Goal: Transaction & Acquisition: Purchase product/service

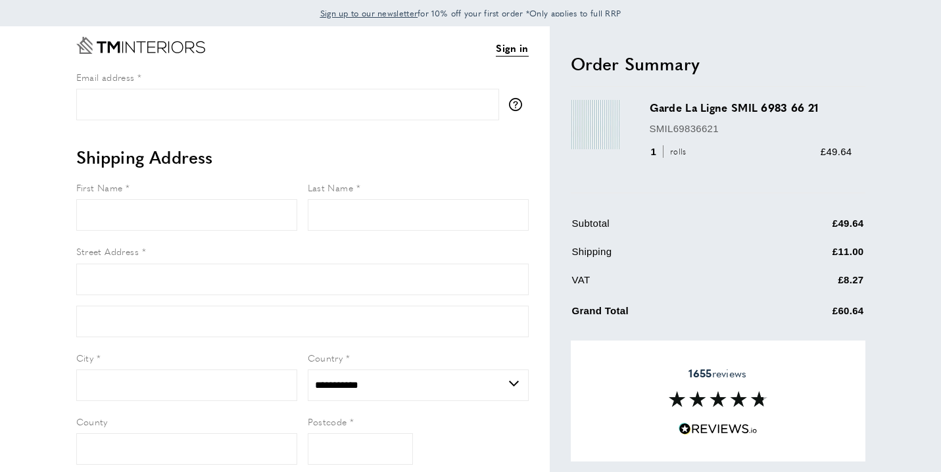
select select "**"
click at [164, 107] on input "Email address" at bounding box center [287, 105] width 423 height 32
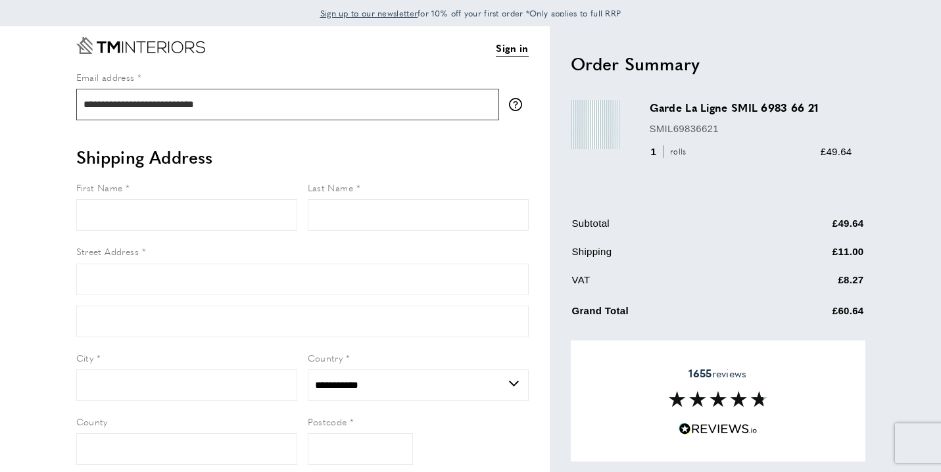
type input "**********"
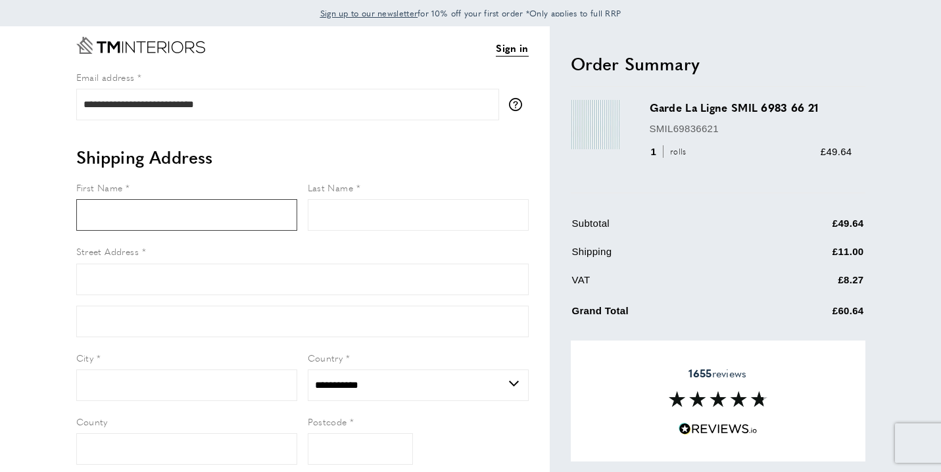
click at [97, 204] on input "First Name" at bounding box center [186, 215] width 221 height 32
click at [103, 216] on input "****" at bounding box center [186, 215] width 221 height 32
type input "****"
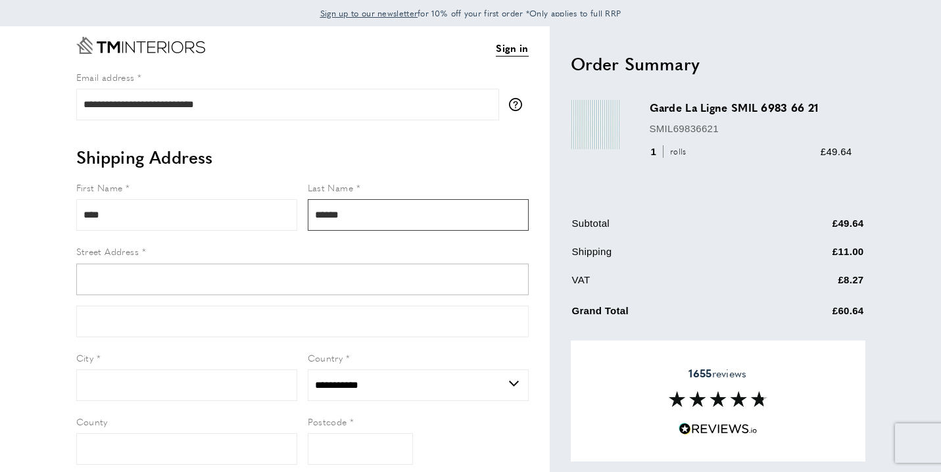
type input "******"
click at [184, 280] on input "Street Address" at bounding box center [302, 280] width 453 height 32
type input "**********"
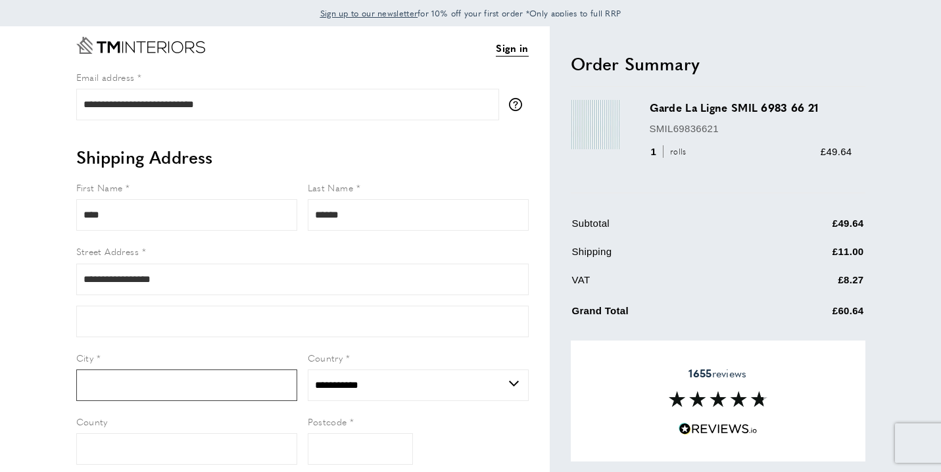
click at [174, 380] on input "City" at bounding box center [186, 386] width 221 height 32
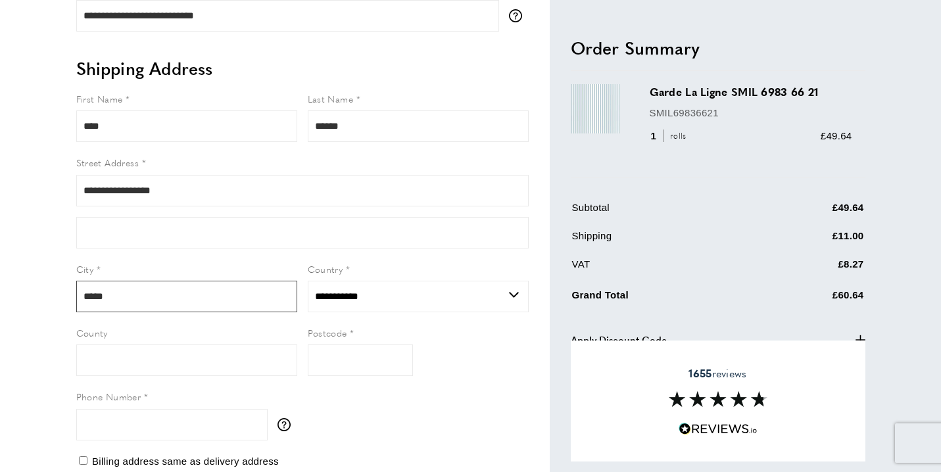
scroll to position [103, 0]
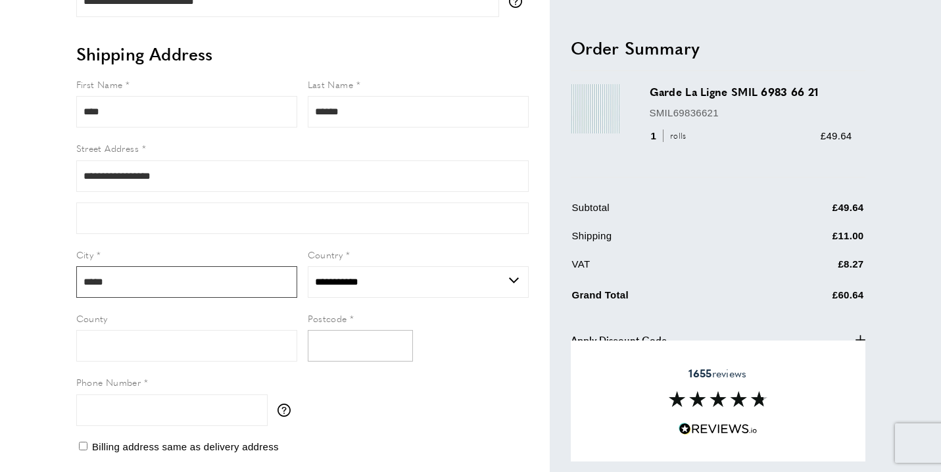
type input "*****"
click at [353, 349] on input "Postcode" at bounding box center [360, 346] width 105 height 32
type input "*******"
click at [206, 403] on input "Phone Number" at bounding box center [171, 411] width 191 height 32
type input "**********"
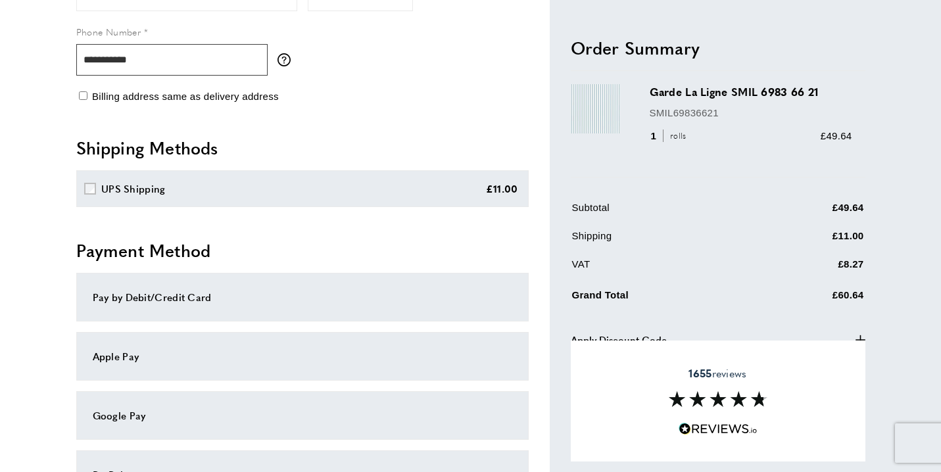
scroll to position [455, 0]
type input "**********"
click at [183, 294] on div "Pay by Debit/Credit Card" at bounding box center [303, 297] width 420 height 16
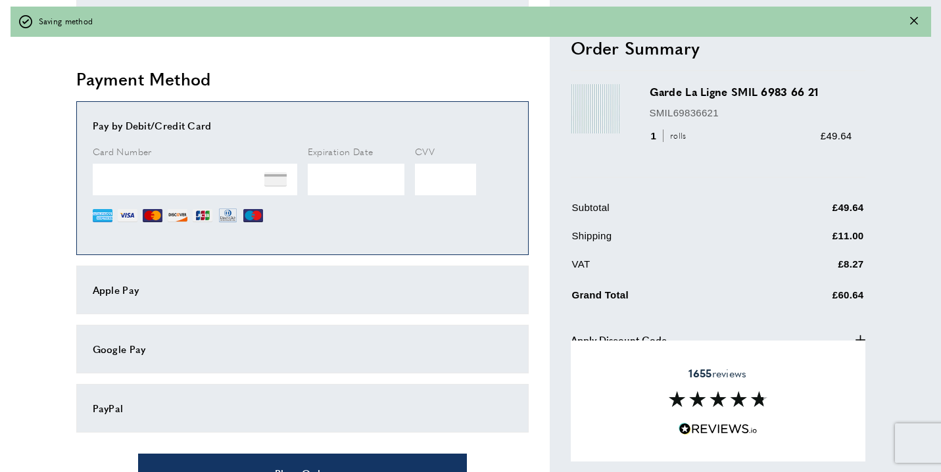
scroll to position [627, 0]
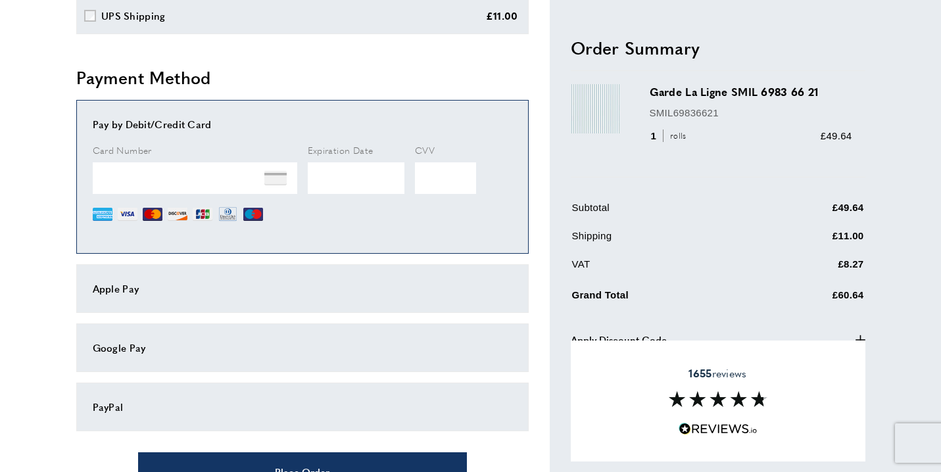
click at [863, 335] on icon "plus" at bounding box center [861, 340] width 10 height 10
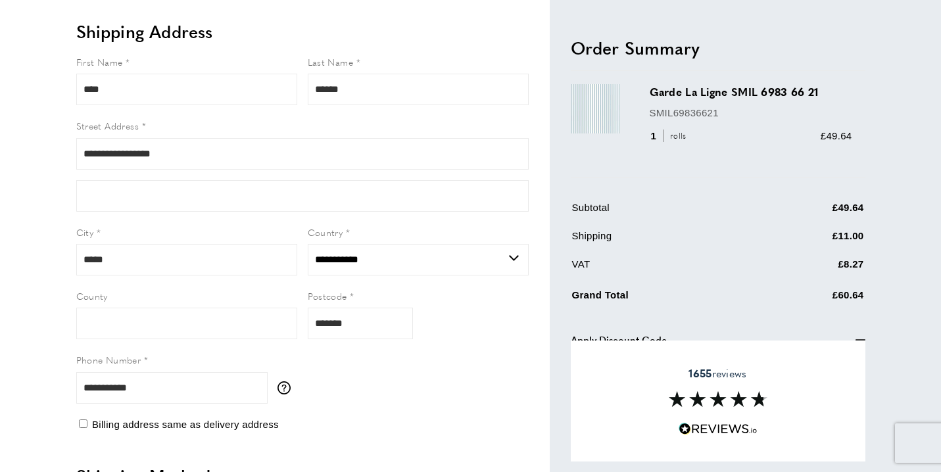
scroll to position [0, 0]
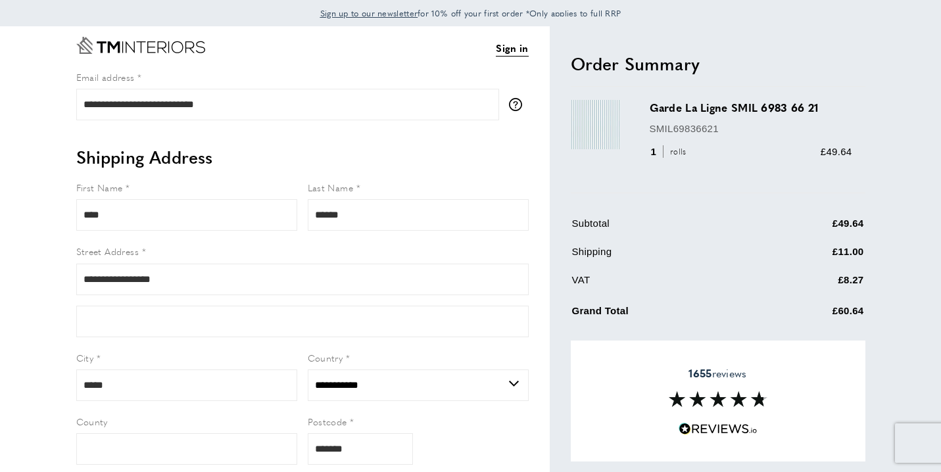
click at [697, 320] on td "Grand Total" at bounding box center [665, 315] width 187 height 28
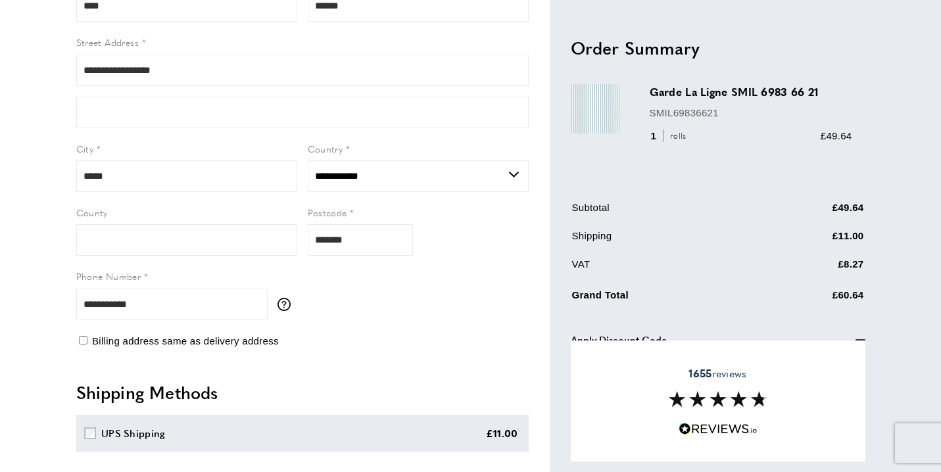
scroll to position [239, 0]
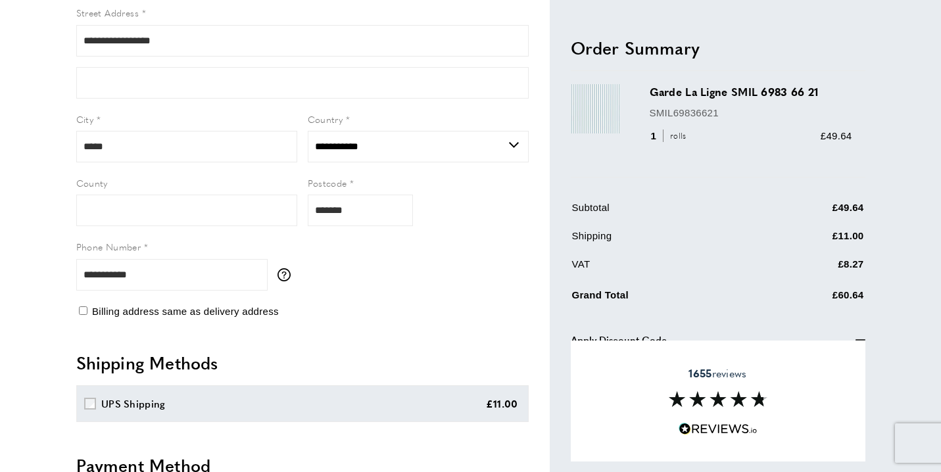
click at [862, 336] on icon "minus" at bounding box center [861, 340] width 10 height 10
click at [862, 336] on icon "plus" at bounding box center [861, 340] width 10 height 10
click at [859, 337] on icon "minus" at bounding box center [861, 340] width 10 height 10
click at [859, 339] on icon "button" at bounding box center [861, 340] width 10 height 10
click at [786, 416] on div "1655 reviews" at bounding box center [718, 401] width 295 height 121
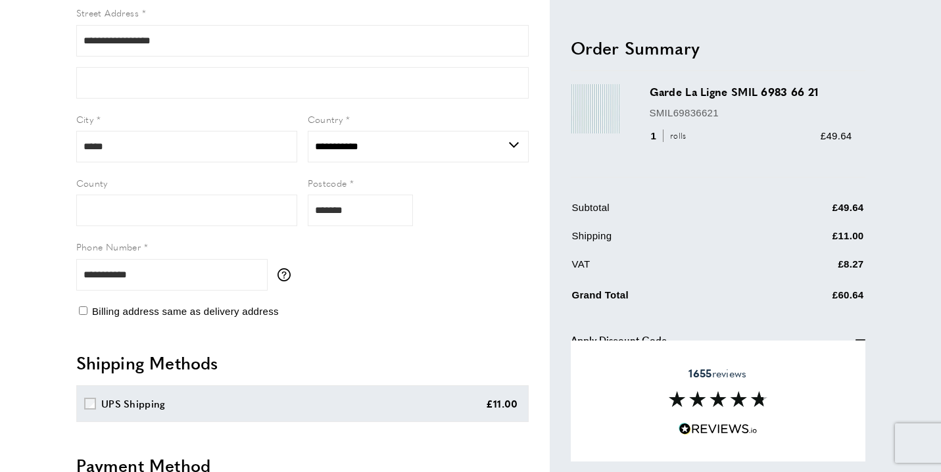
scroll to position [740, 0]
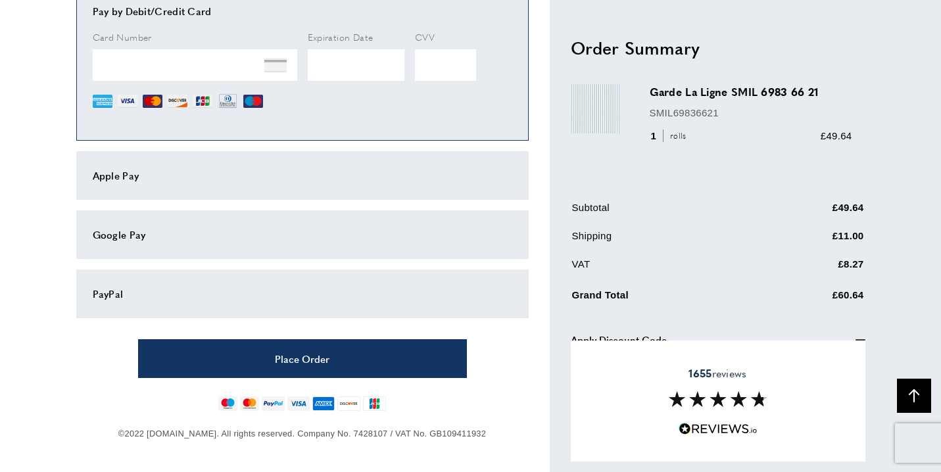
click at [755, 445] on div "1655 reviews" at bounding box center [718, 401] width 295 height 121
click at [913, 396] on icon "arrow-up" at bounding box center [914, 395] width 13 height 13
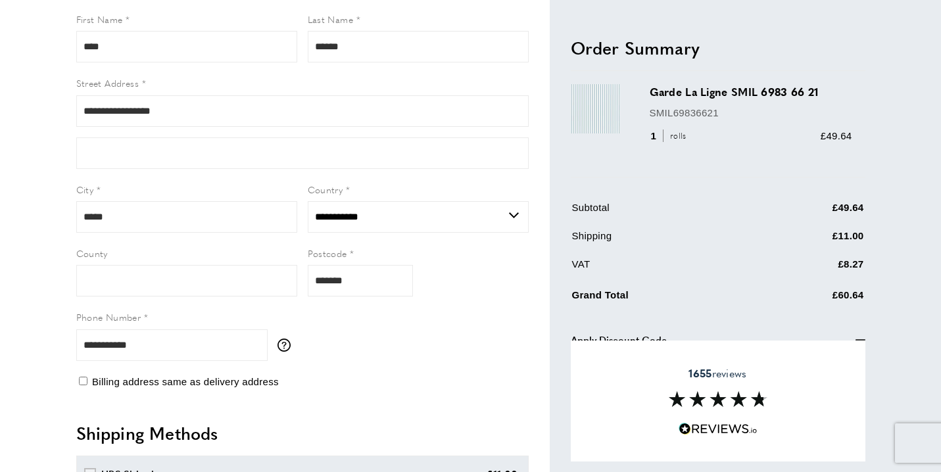
scroll to position [205, 0]
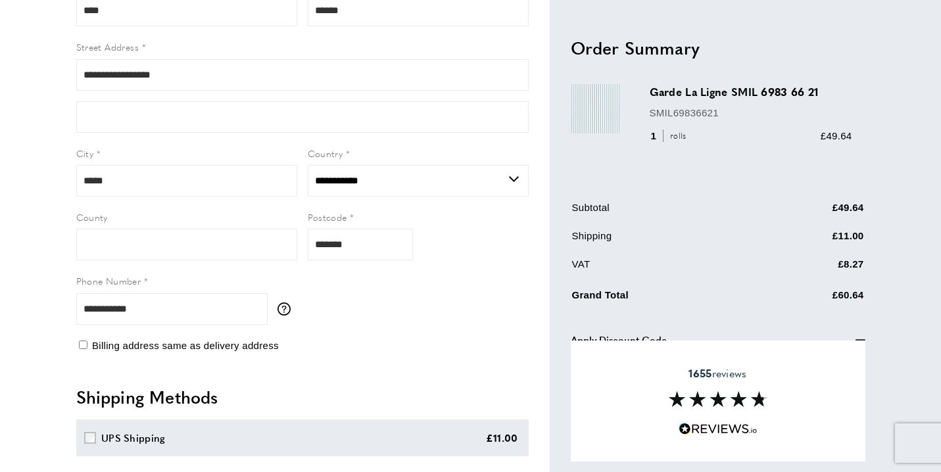
click at [827, 374] on div "1655 reviews" at bounding box center [718, 401] width 295 height 121
click at [731, 400] on img at bounding box center [718, 399] width 99 height 16
click at [677, 432] on div "1655 reviews" at bounding box center [718, 401] width 295 height 121
click at [737, 423] on img at bounding box center [718, 429] width 79 height 12
click at [856, 337] on icon "minus" at bounding box center [861, 340] width 10 height 10
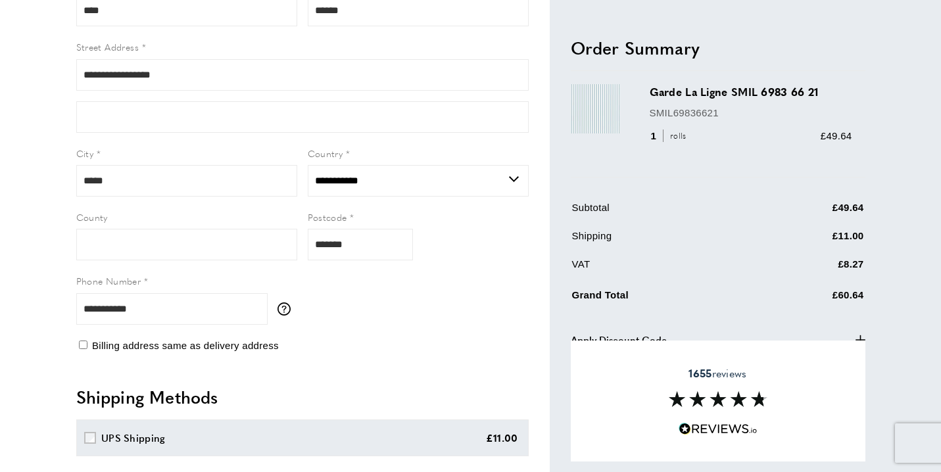
click at [859, 337] on icon "plus" at bounding box center [861, 340] width 10 height 10
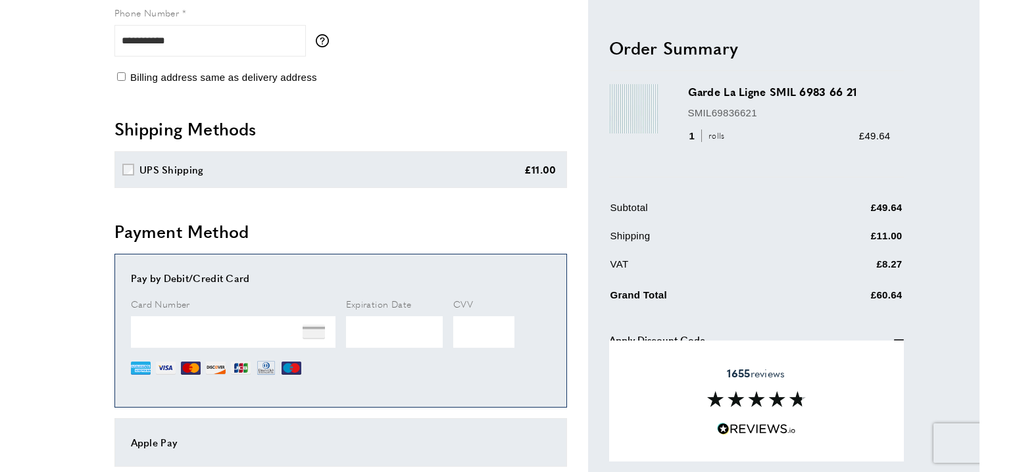
scroll to position [740, 0]
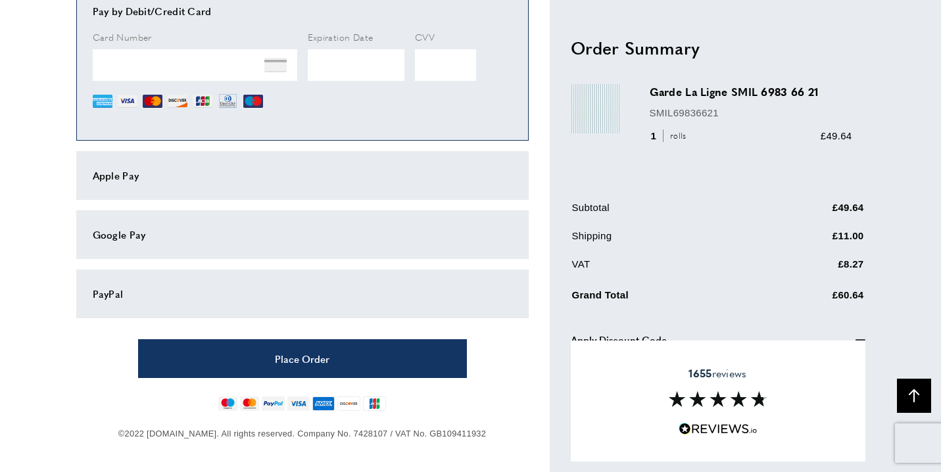
click at [787, 434] on div "1655 reviews" at bounding box center [718, 401] width 295 height 121
click at [651, 393] on div "1655 reviews" at bounding box center [718, 401] width 295 height 121
click at [689, 397] on img at bounding box center [718, 399] width 99 height 16
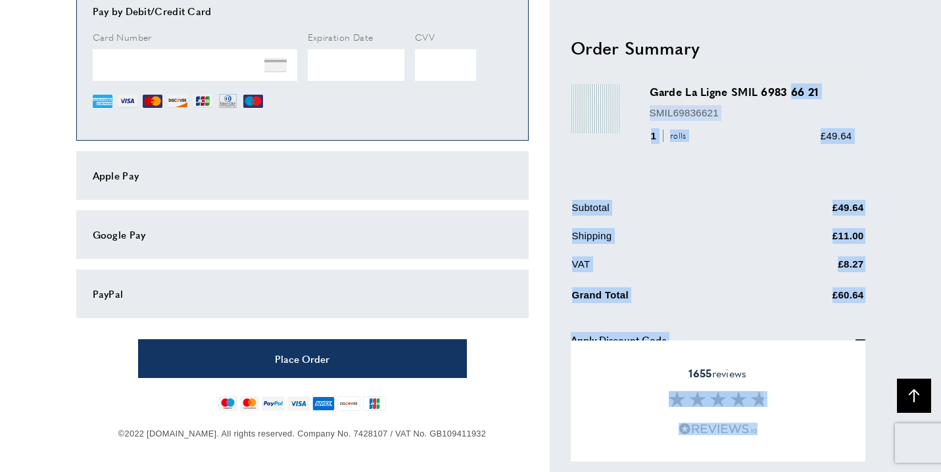
drag, startPoint x: 928, startPoint y: 70, endPoint x: 840, endPoint y: 75, distance: 88.3
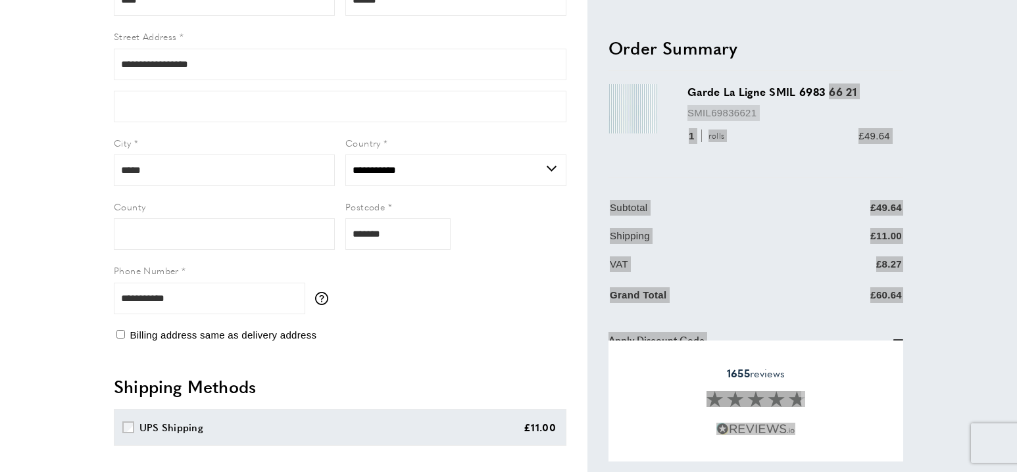
scroll to position [151, 0]
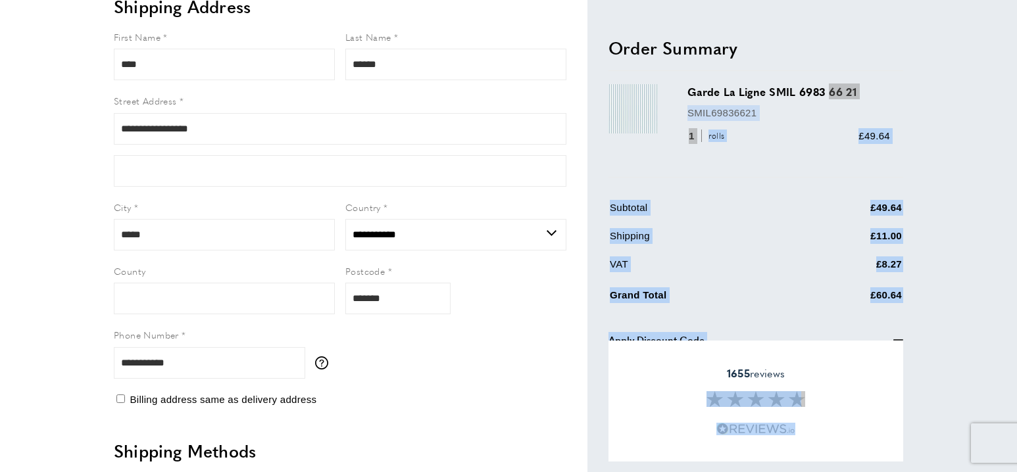
click at [747, 318] on section "Garde La Ligne SMIL 6983 66 21 SMIL69836621 1 rolls £49.64" at bounding box center [756, 252] width 295 height 363
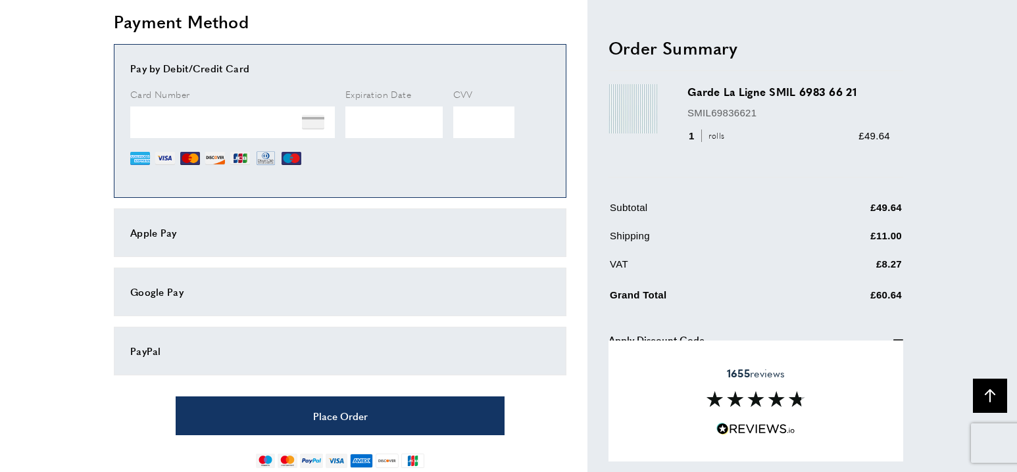
scroll to position [686, 0]
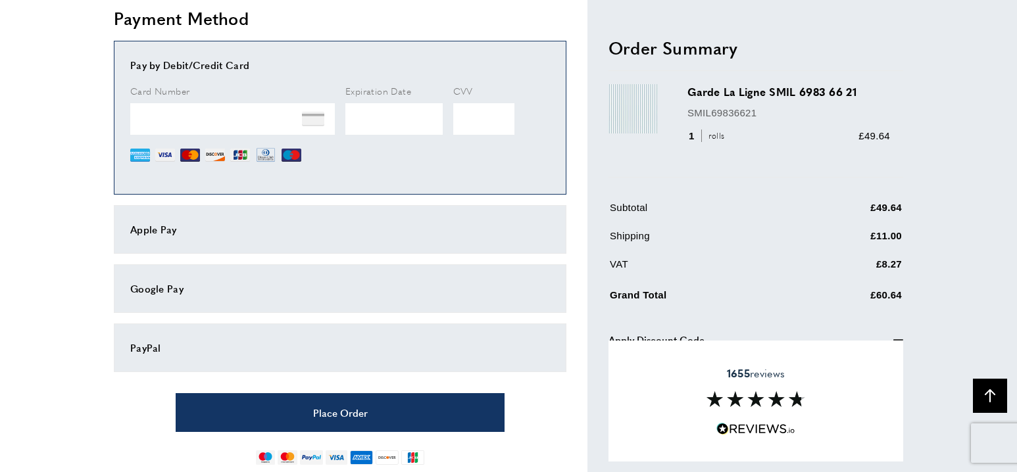
click at [795, 401] on img at bounding box center [756, 399] width 99 height 16
click at [740, 422] on span at bounding box center [755, 427] width 79 height 18
click at [722, 426] on img at bounding box center [755, 429] width 79 height 12
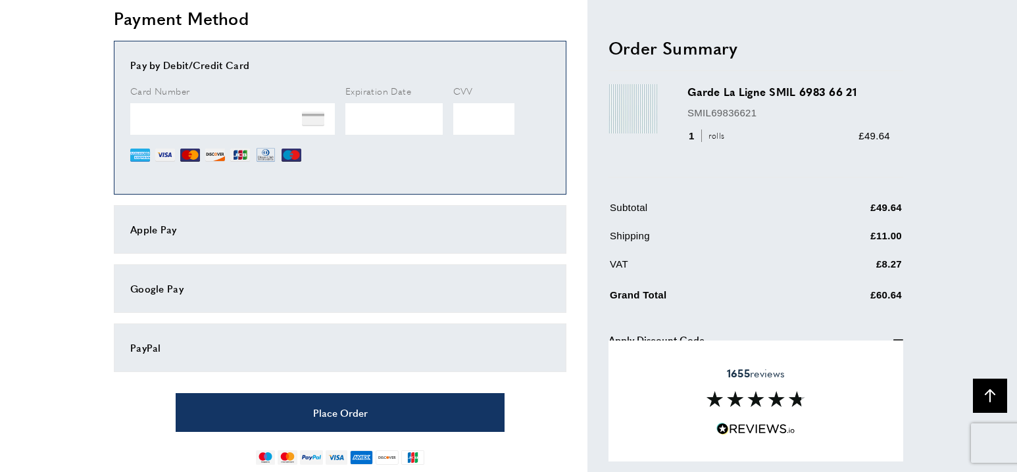
click at [722, 426] on img at bounding box center [755, 429] width 79 height 12
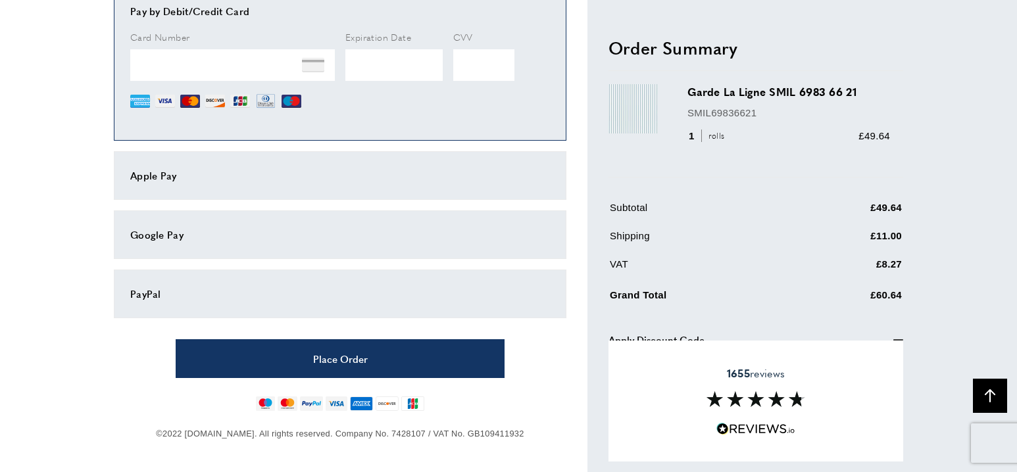
click at [615, 321] on section "Garde La Ligne SMIL 6983 66 21 SMIL69836621 1 rolls £49.64" at bounding box center [756, 252] width 295 height 363
click at [617, 334] on span "Apply Discount Code" at bounding box center [657, 340] width 96 height 16
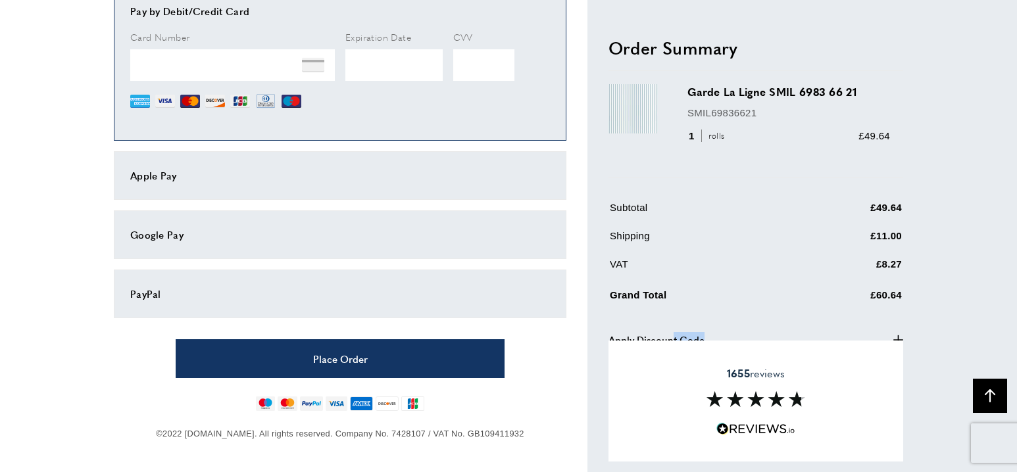
click at [617, 334] on span "Apply Discount Code" at bounding box center [657, 340] width 96 height 16
click at [941, 397] on button "Back To Top arrow-up" at bounding box center [990, 396] width 34 height 34
click at [901, 336] on icon "plus" at bounding box center [898, 340] width 10 height 10
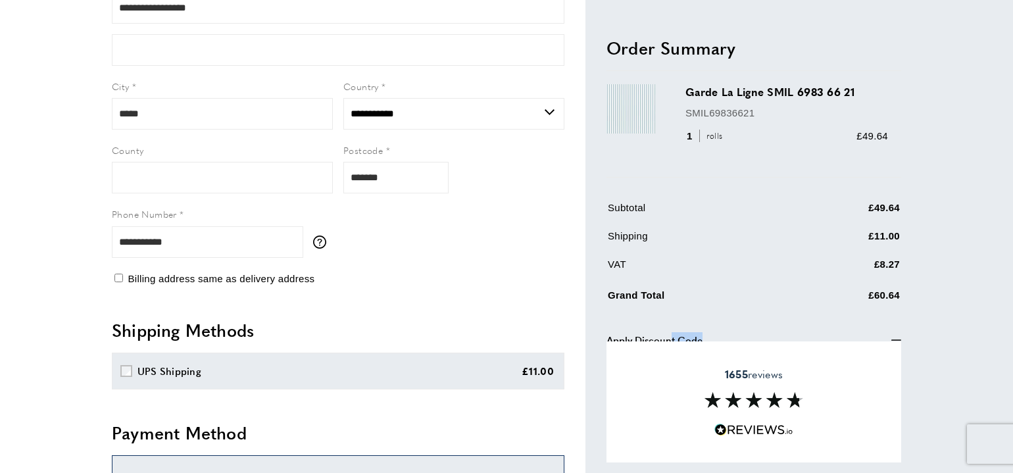
scroll to position [739, 0]
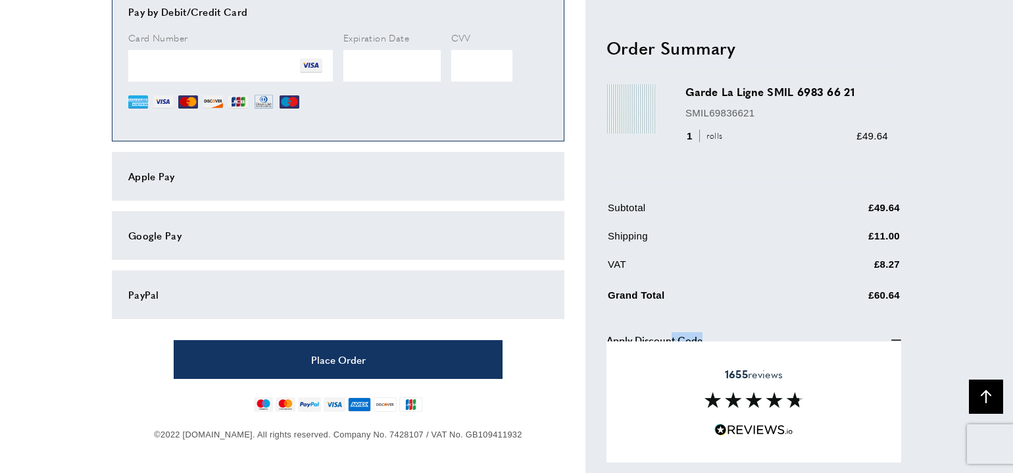
click at [748, 399] on img at bounding box center [754, 400] width 99 height 16
click at [726, 399] on img at bounding box center [754, 400] width 99 height 16
click at [711, 399] on img at bounding box center [754, 400] width 99 height 16
click at [740, 427] on img at bounding box center [753, 430] width 79 height 12
click at [723, 427] on img at bounding box center [753, 430] width 79 height 12
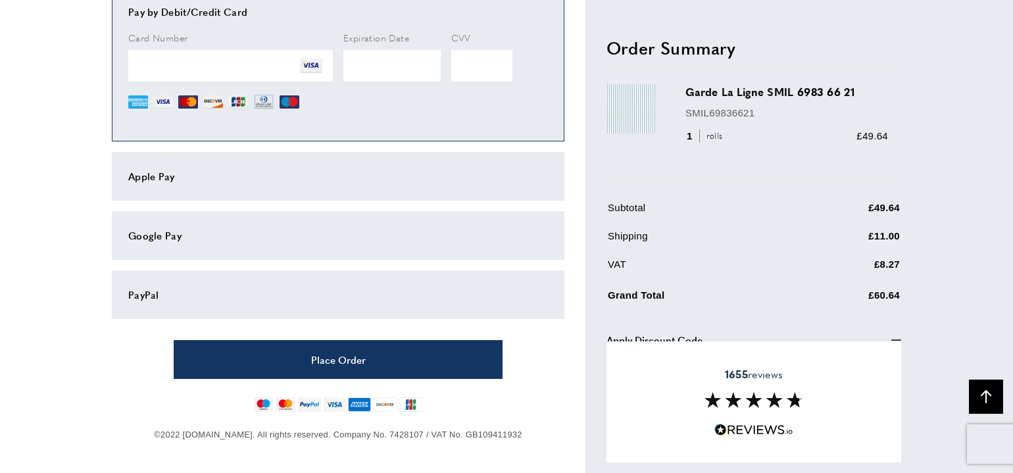
click at [870, 420] on div "1655 reviews" at bounding box center [754, 401] width 295 height 121
click at [884, 381] on div "1655 reviews" at bounding box center [754, 401] width 295 height 121
click at [895, 337] on icon "minus" at bounding box center [896, 340] width 10 height 10
click at [895, 337] on icon "plus" at bounding box center [896, 340] width 10 height 10
click at [711, 403] on img at bounding box center [754, 400] width 99 height 16
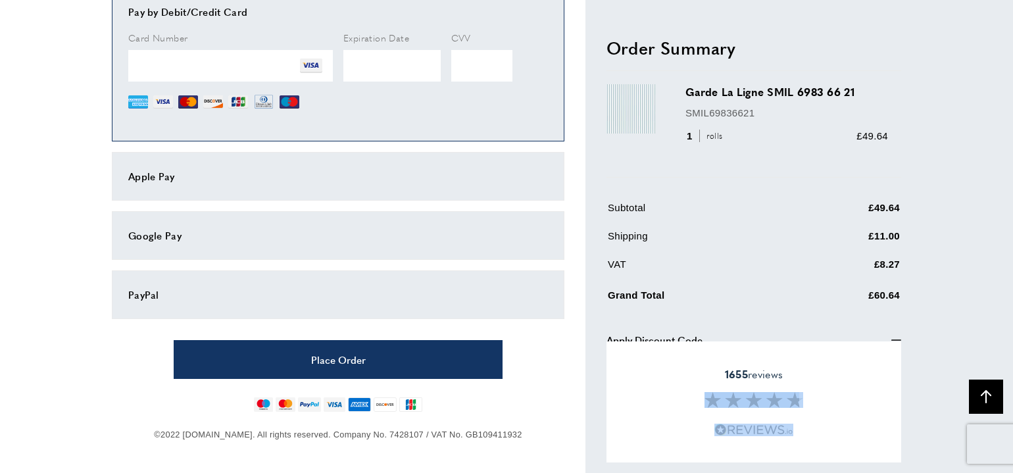
drag, startPoint x: 720, startPoint y: 376, endPoint x: 809, endPoint y: 433, distance: 104.8
click at [810, 433] on div "1655 reviews" at bounding box center [754, 401] width 295 height 121
click at [736, 414] on div "1655 reviews" at bounding box center [754, 401] width 295 height 121
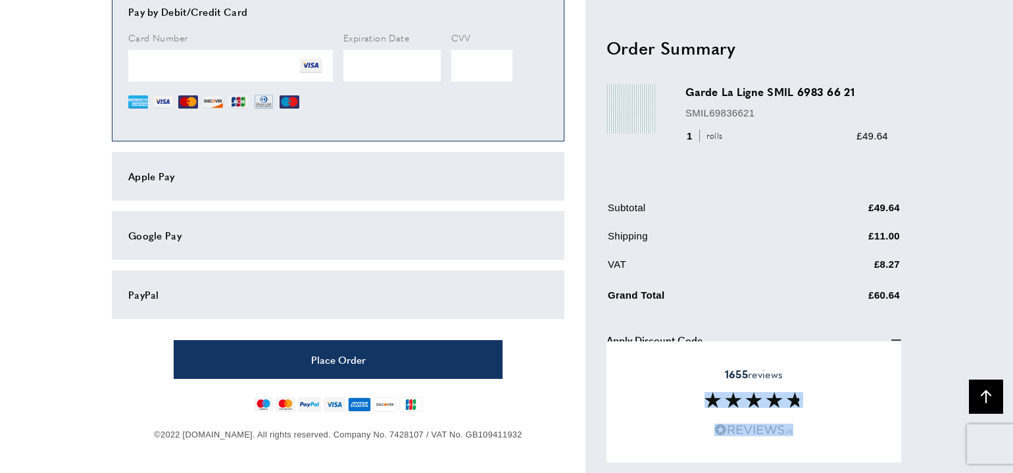
click at [736, 414] on div "1655 reviews" at bounding box center [754, 401] width 295 height 121
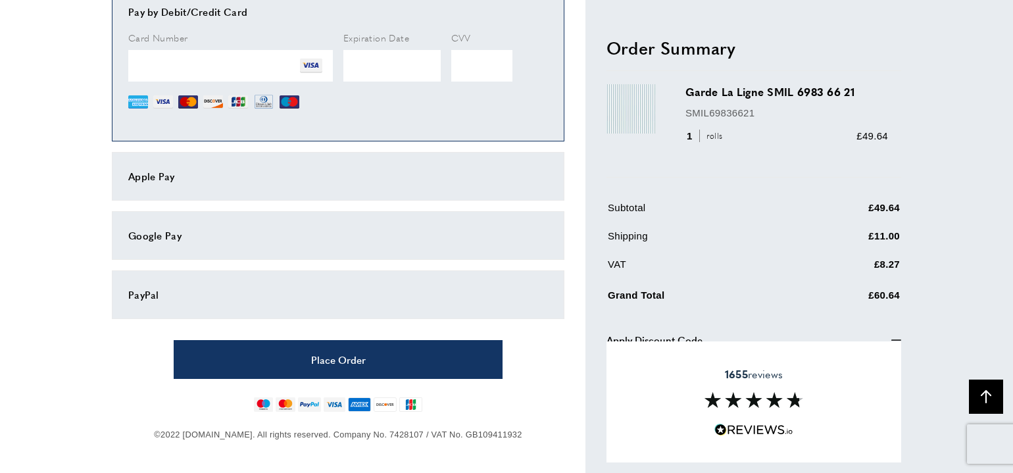
click at [736, 407] on div "1655 reviews" at bounding box center [754, 401] width 295 height 121
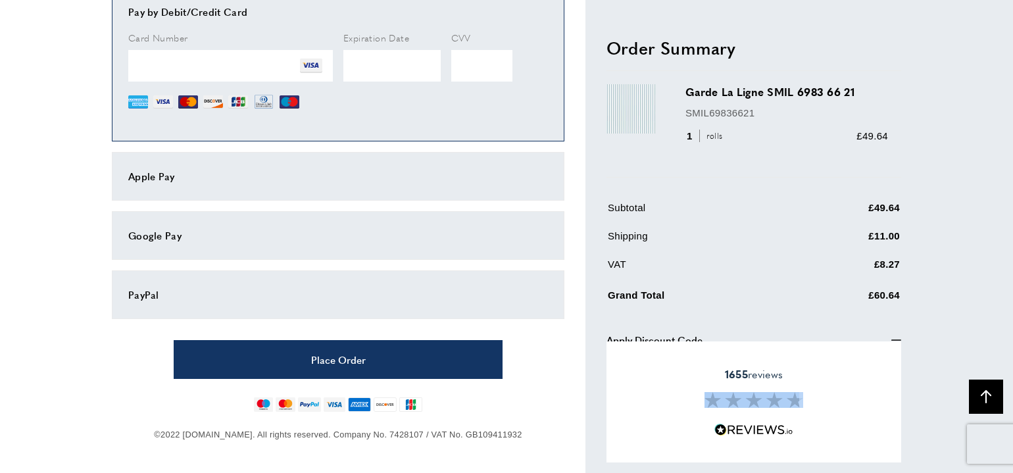
click at [736, 407] on div "1655 reviews" at bounding box center [754, 401] width 295 height 121
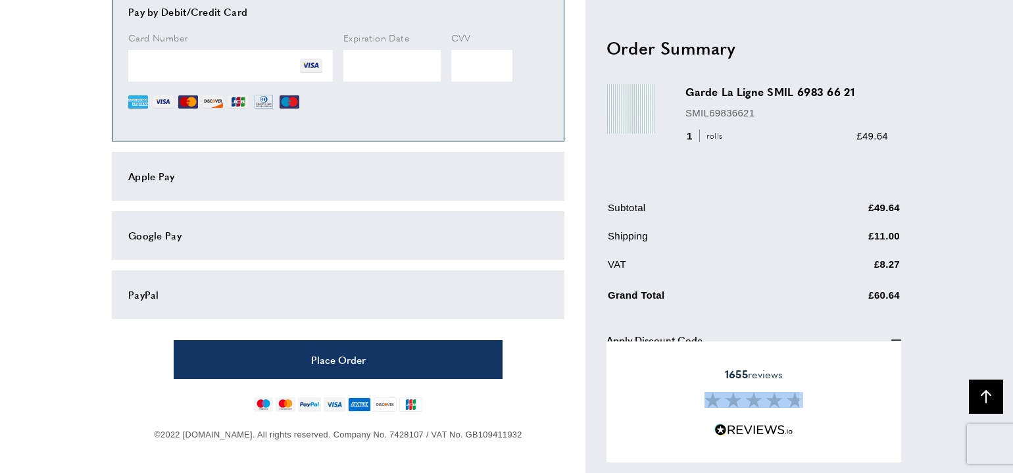
click at [736, 407] on div "1655 reviews" at bounding box center [754, 401] width 295 height 121
click at [736, 428] on img at bounding box center [753, 430] width 79 height 12
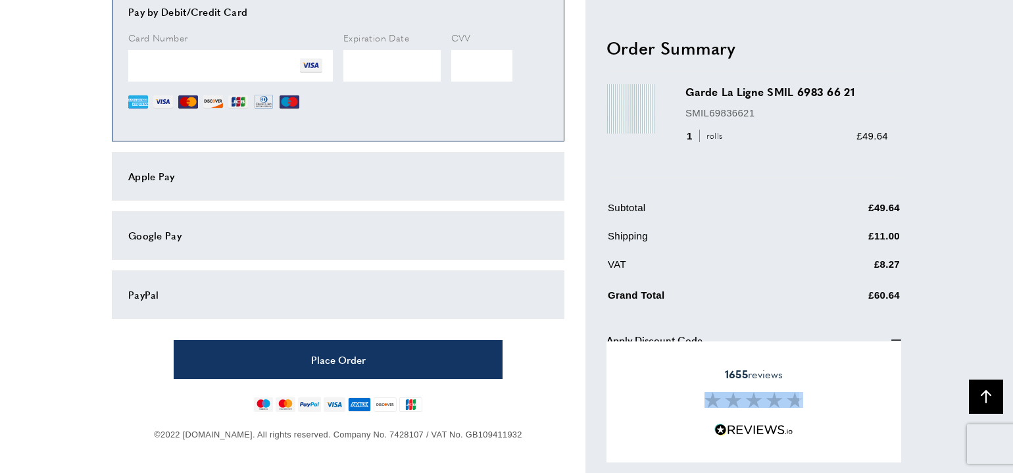
drag, startPoint x: 736, startPoint y: 428, endPoint x: 736, endPoint y: 312, distance: 115.8
click at [898, 337] on icon "minus" at bounding box center [896, 340] width 10 height 10
click at [898, 337] on icon "plus" at bounding box center [896, 340] width 10 height 10
click at [756, 400] on img at bounding box center [754, 400] width 99 height 16
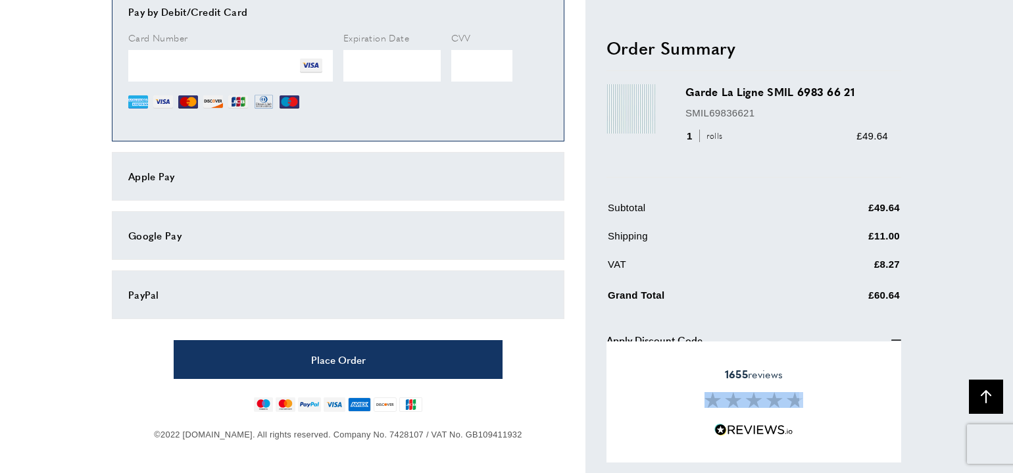
click at [756, 400] on img at bounding box center [754, 400] width 99 height 16
click at [672, 340] on span "Apply Discount Code" at bounding box center [655, 340] width 96 height 16
click at [897, 336] on icon "plus" at bounding box center [896, 340] width 10 height 10
click at [768, 405] on img at bounding box center [754, 400] width 99 height 16
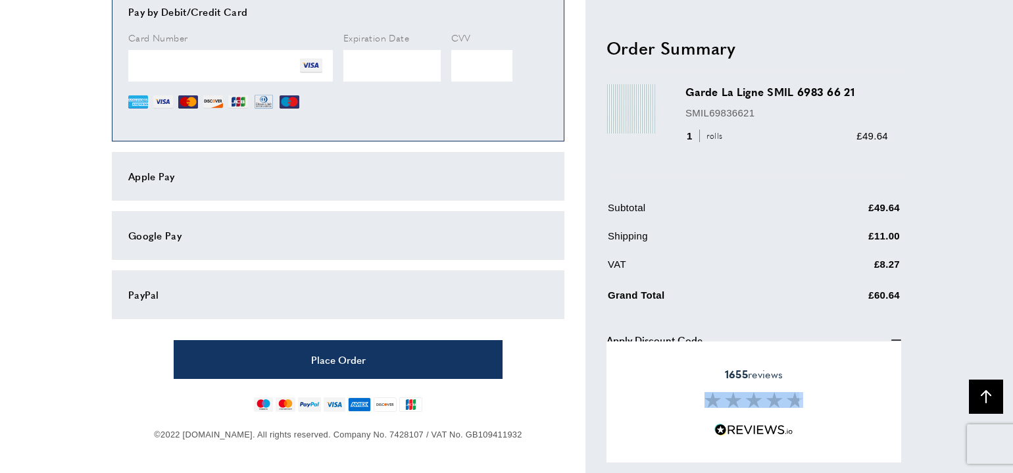
click at [768, 405] on img at bounding box center [754, 400] width 99 height 16
click at [769, 404] on img at bounding box center [754, 400] width 99 height 16
click at [770, 403] on img at bounding box center [754, 400] width 99 height 16
click at [941, 399] on icon "arrow-up" at bounding box center [986, 396] width 13 height 13
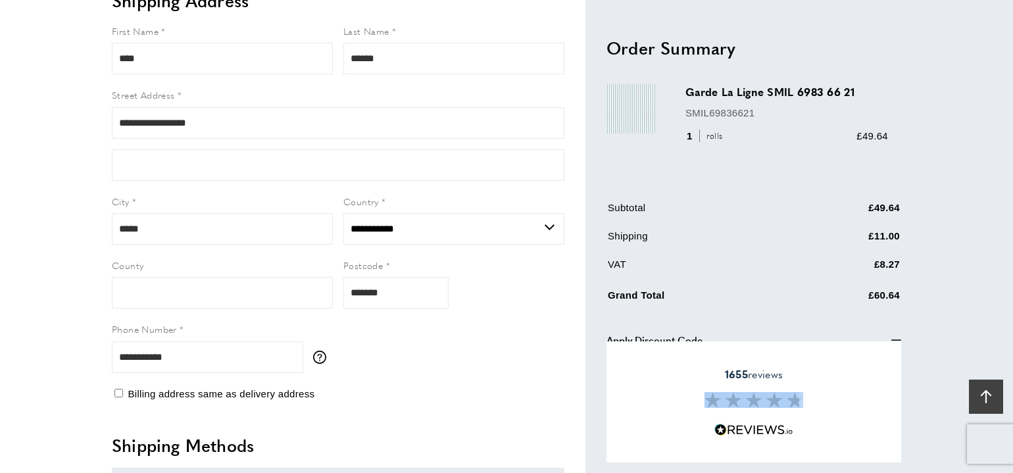
click at [941, 399] on div "**********" at bounding box center [506, 463] width 1013 height 1186
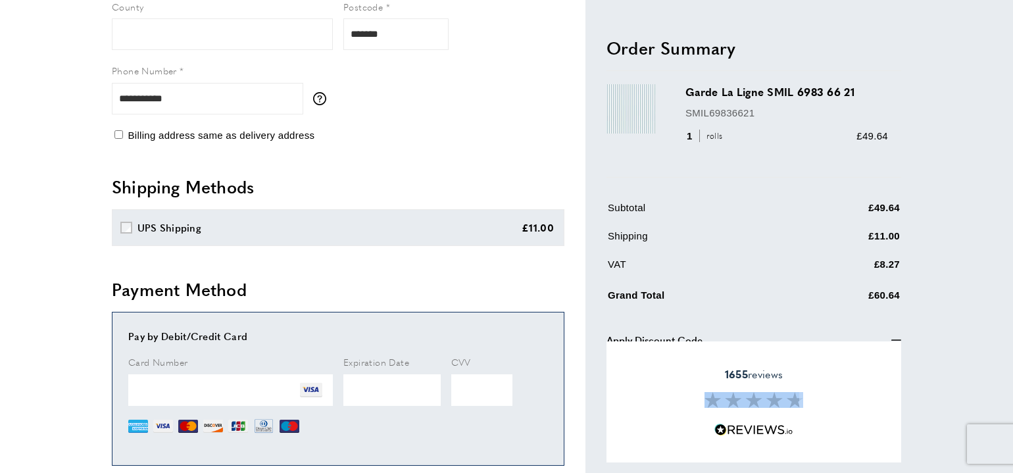
scroll to position [0, 0]
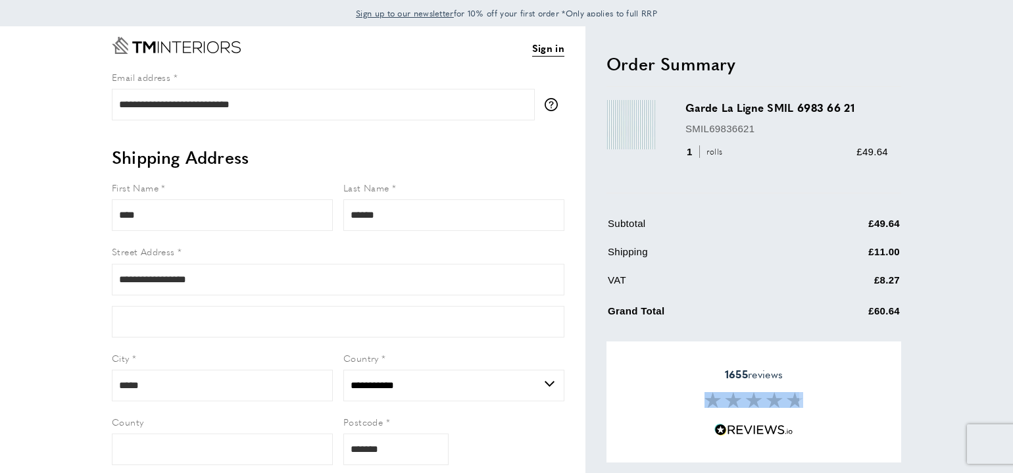
click at [756, 411] on div "1655 reviews" at bounding box center [754, 401] width 295 height 121
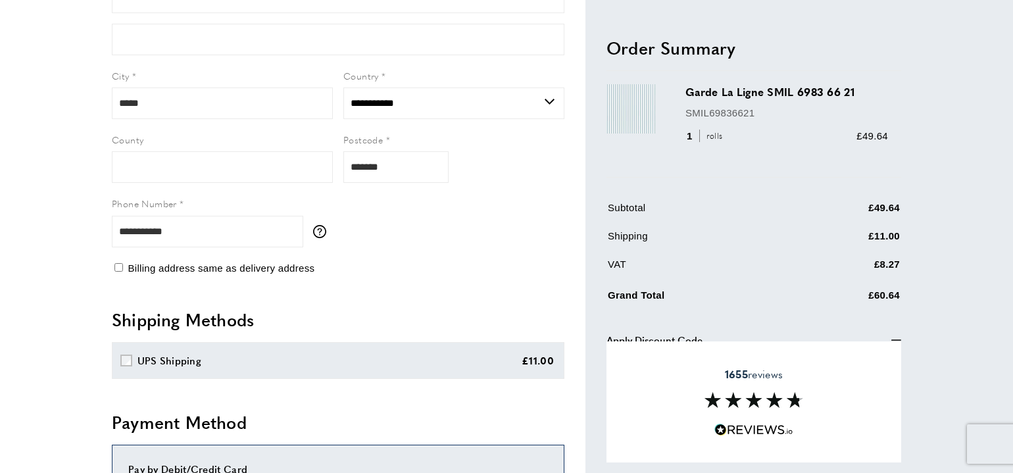
scroll to position [306, 0]
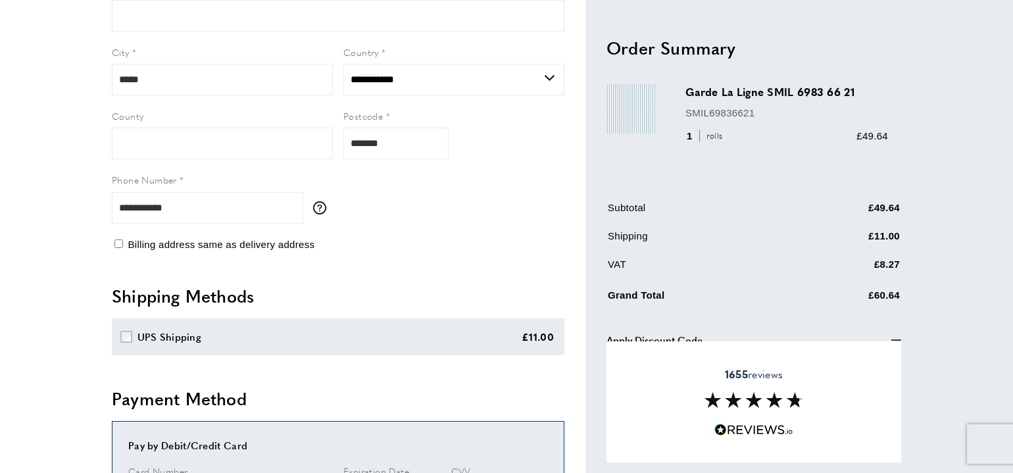
click at [708, 394] on img at bounding box center [754, 400] width 99 height 16
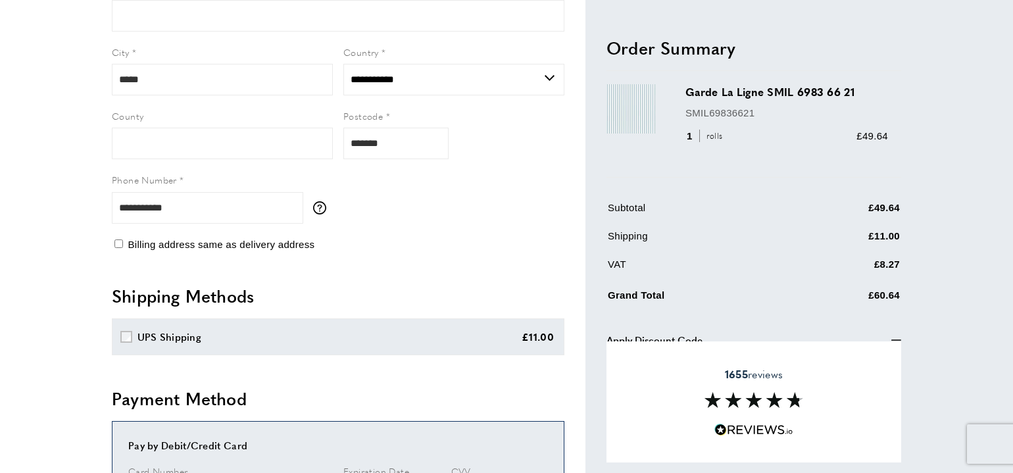
click at [708, 394] on img at bounding box center [754, 400] width 99 height 16
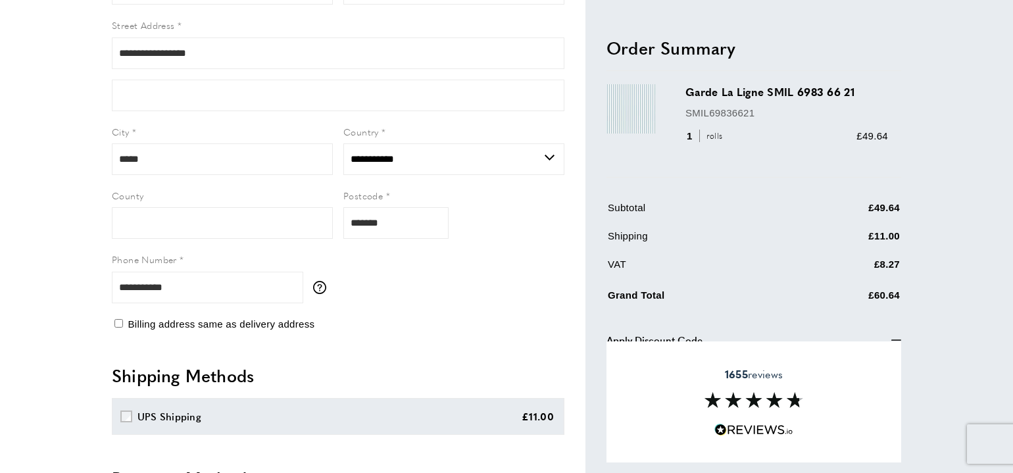
scroll to position [256, 0]
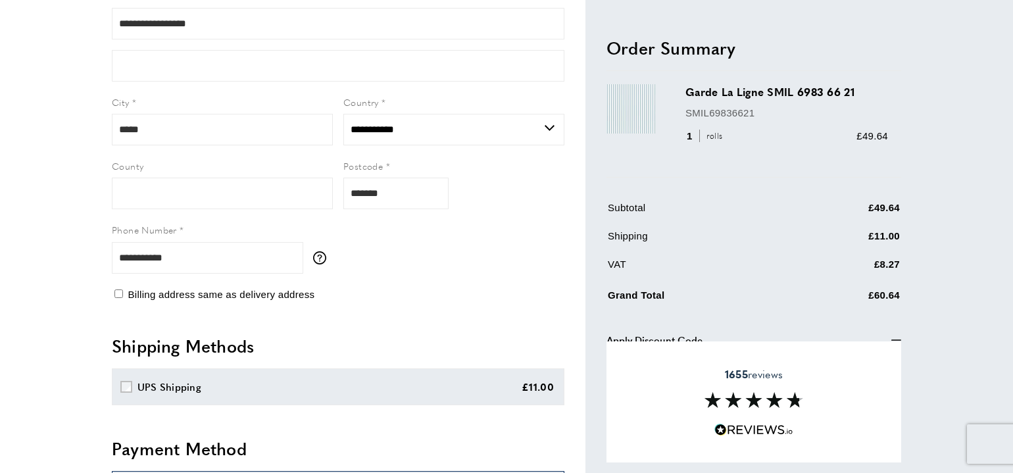
click at [780, 387] on div "1655 reviews" at bounding box center [754, 401] width 295 height 121
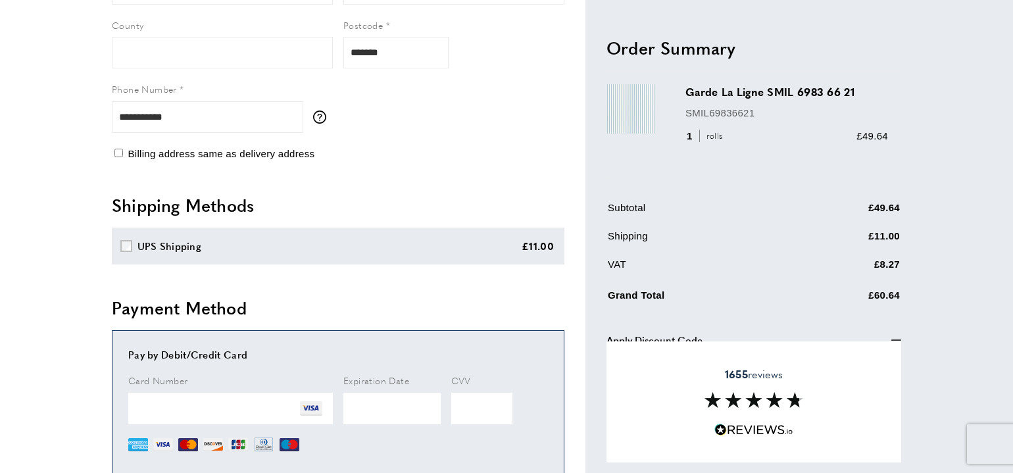
scroll to position [395, 0]
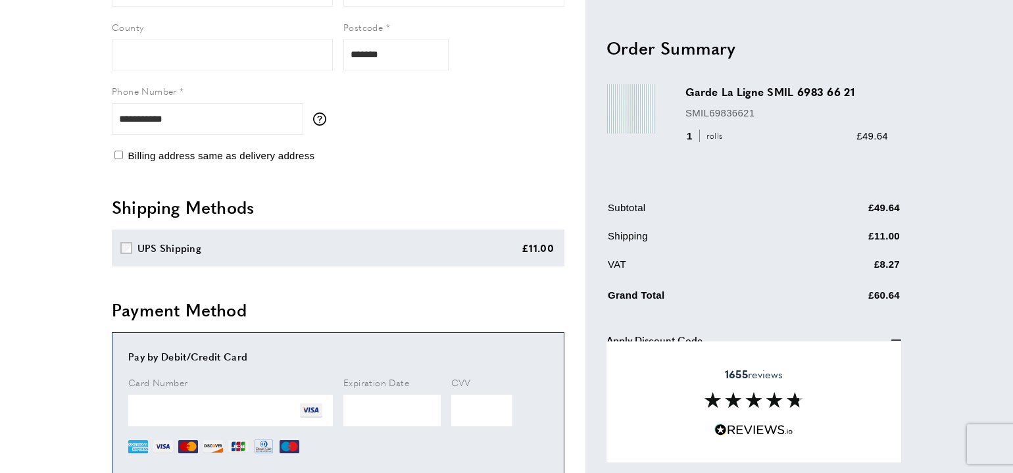
drag, startPoint x: 682, startPoint y: 111, endPoint x: 781, endPoint y: 111, distance: 98.7
click at [781, 111] on div "Garde La Ligne SMIL 6983 66 21 SMIL69836621 1 rolls £49.64" at bounding box center [754, 124] width 295 height 106
drag, startPoint x: 683, startPoint y: 92, endPoint x: 884, endPoint y: 92, distance: 201.3
click at [884, 92] on div "Garde La Ligne SMIL 6983 66 21 SMIL69836621 1 rolls £49.64" at bounding box center [754, 124] width 295 height 106
